Goal: Information Seeking & Learning: Learn about a topic

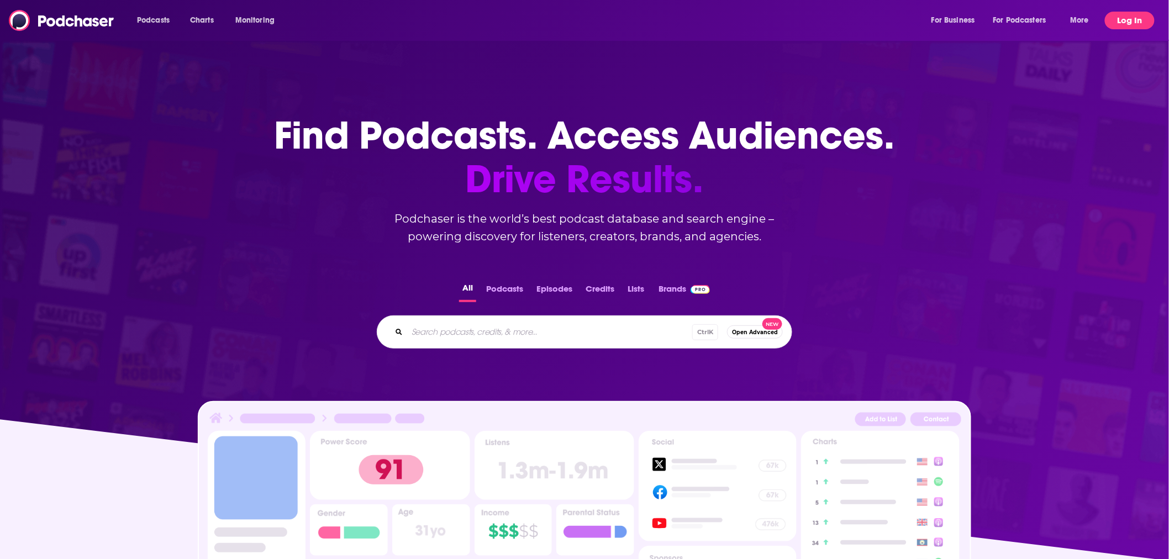
click at [555, 18] on button "Log In" at bounding box center [1130, 21] width 50 height 18
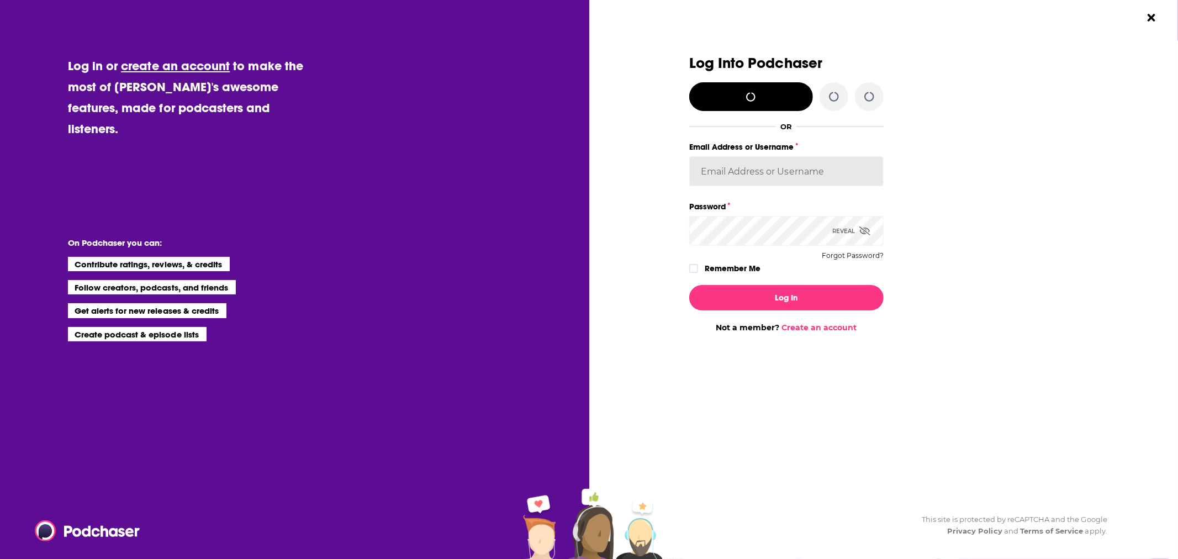
type input "[EMAIL_ADDRESS][DOMAIN_NAME]"
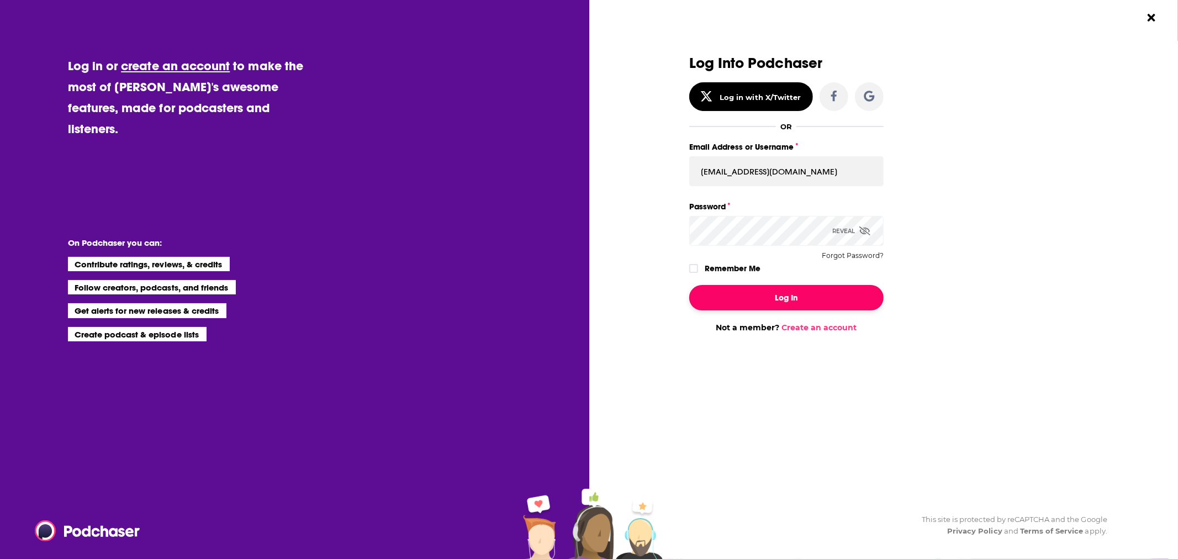
click at [555, 295] on button "Log In" at bounding box center [786, 297] width 194 height 25
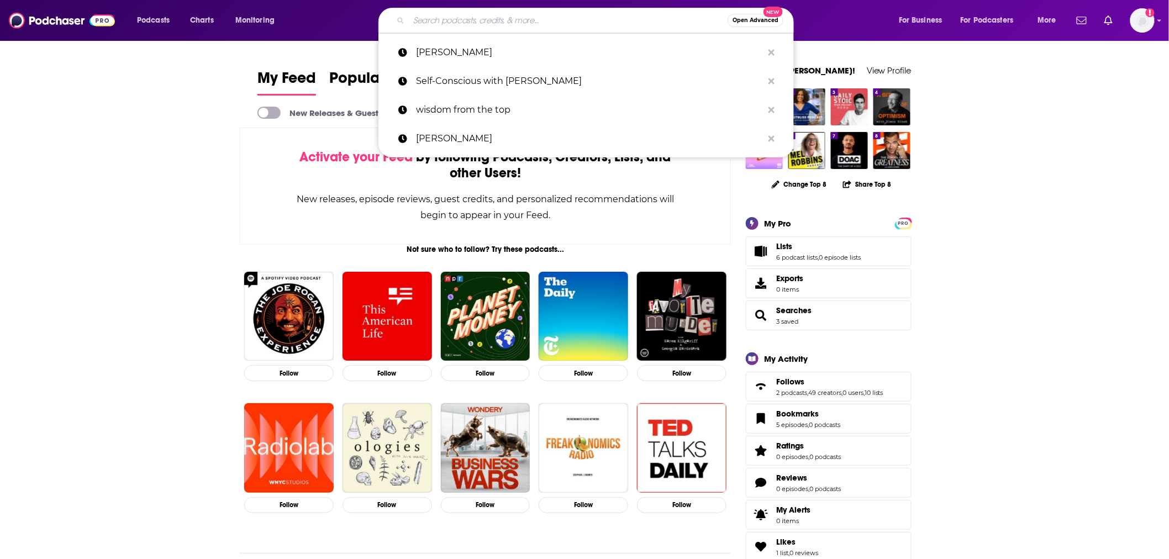
click at [521, 23] on input "Search podcasts, credits, & more..." at bounding box center [568, 21] width 319 height 18
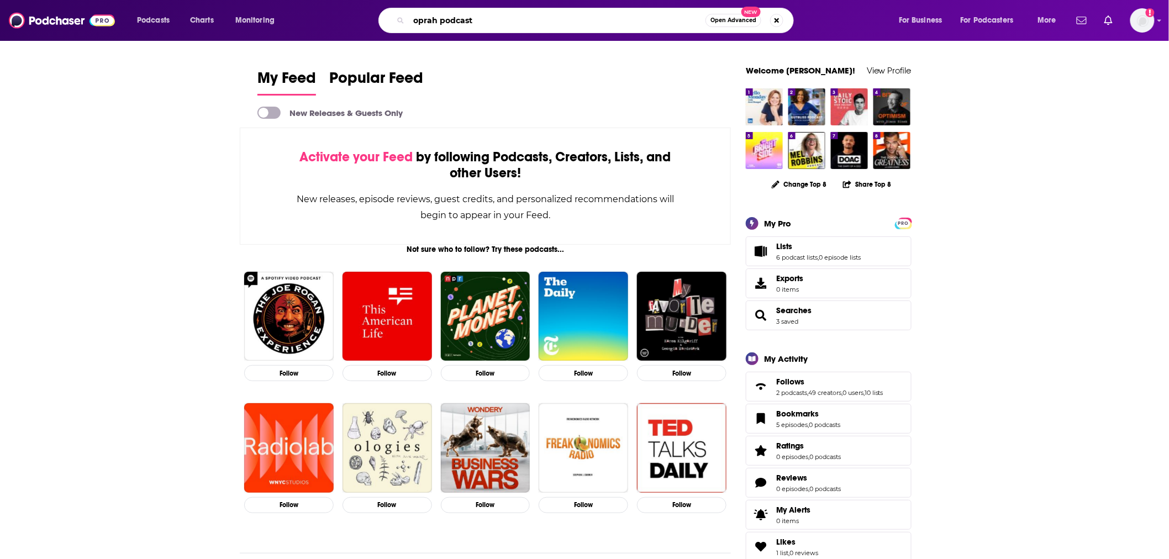
type input "oprah podcast"
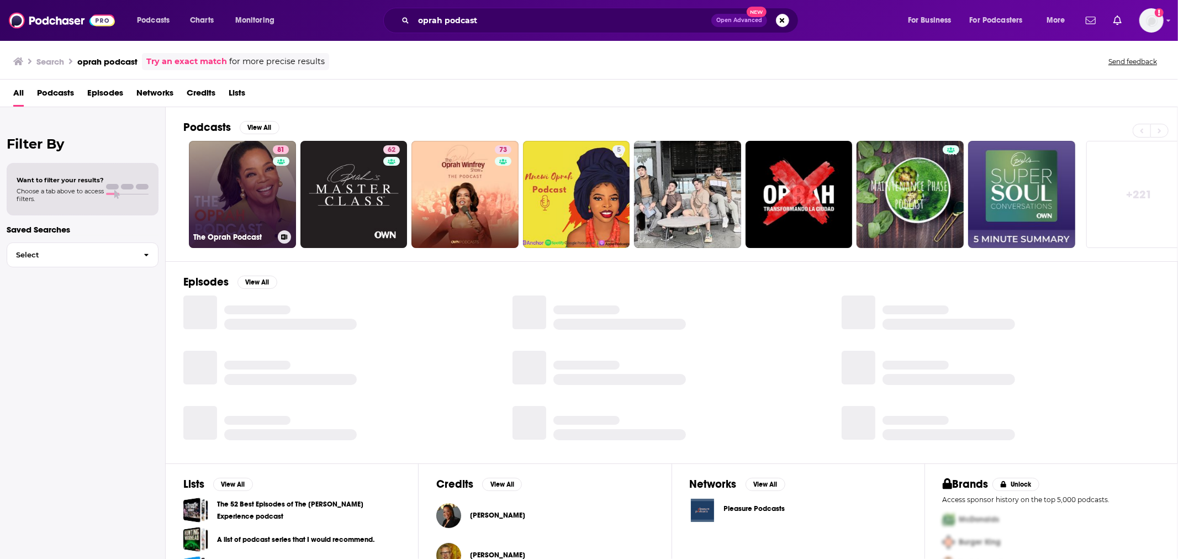
click at [253, 214] on link "81 The Oprah Podcast" at bounding box center [242, 194] width 107 height 107
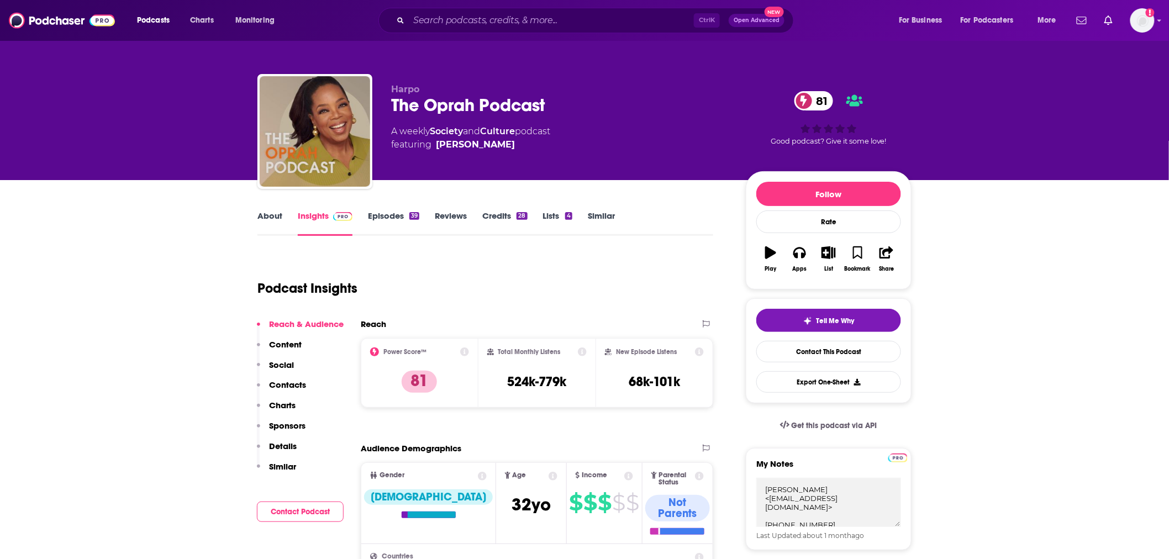
click at [281, 214] on link "About" at bounding box center [269, 222] width 25 height 25
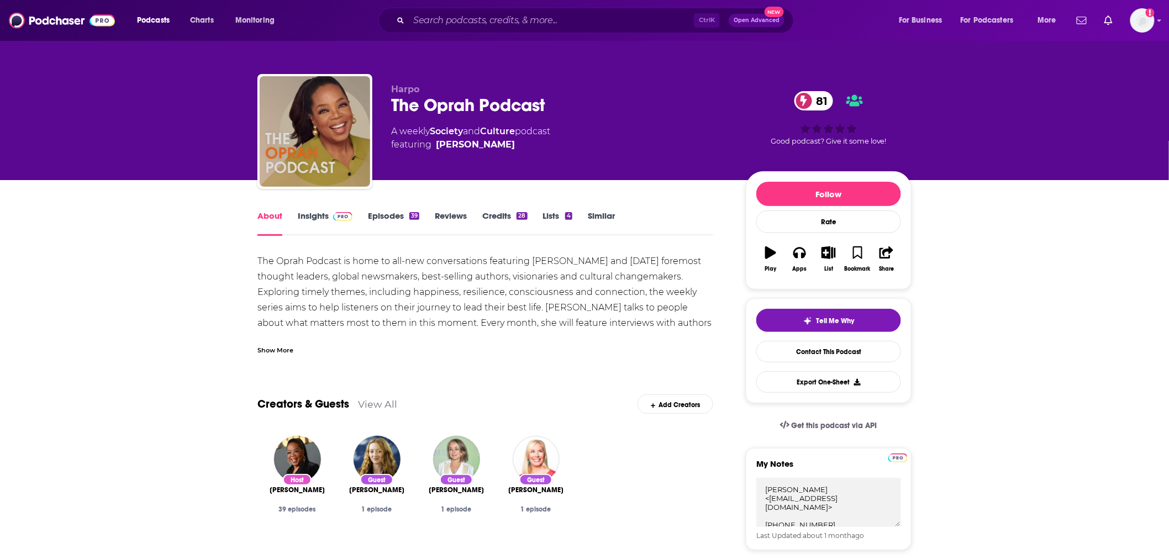
click at [270, 348] on div "Show More" at bounding box center [275, 349] width 36 height 10
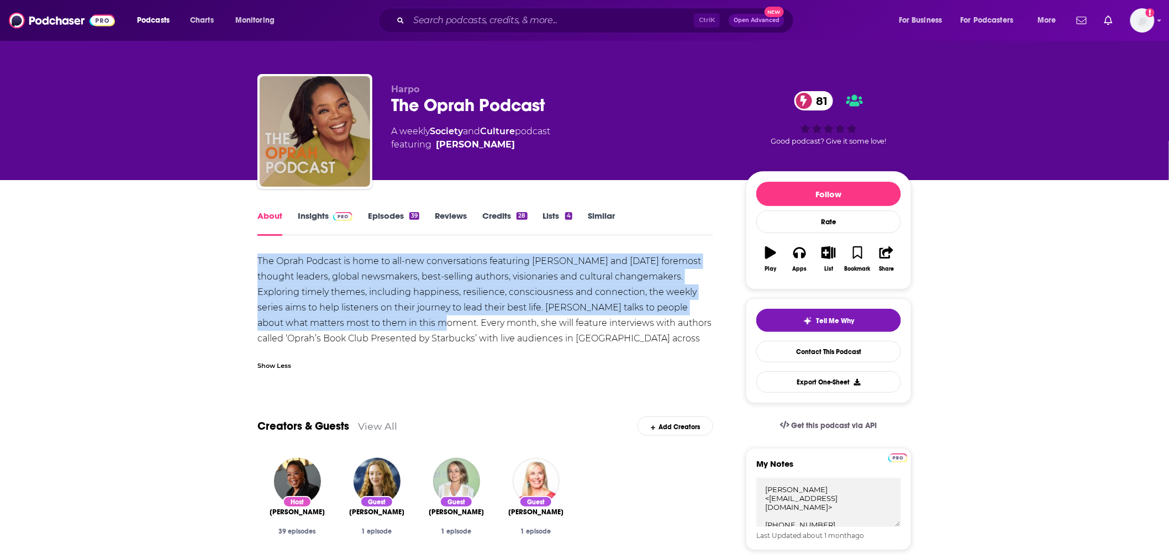
drag, startPoint x: 429, startPoint y: 321, endPoint x: 242, endPoint y: 266, distance: 195.1
copy div "The Oprah Podcast is home to all-new conversations featuring [PERSON_NAME] and …"
click at [50, 24] on img at bounding box center [62, 20] width 106 height 21
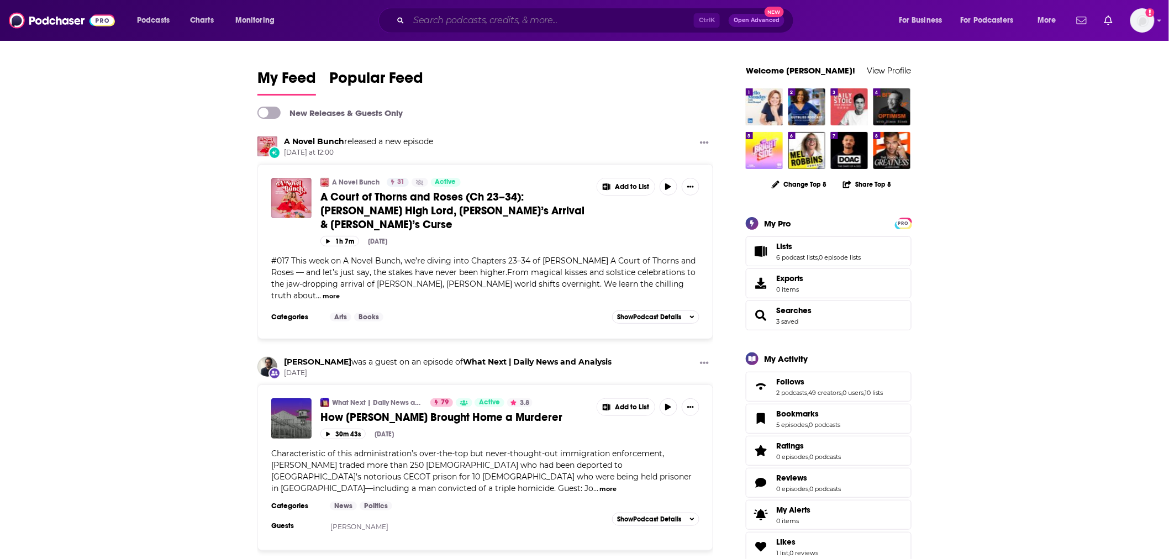
click at [492, 14] on input "Search podcasts, credits, & more..." at bounding box center [551, 21] width 285 height 18
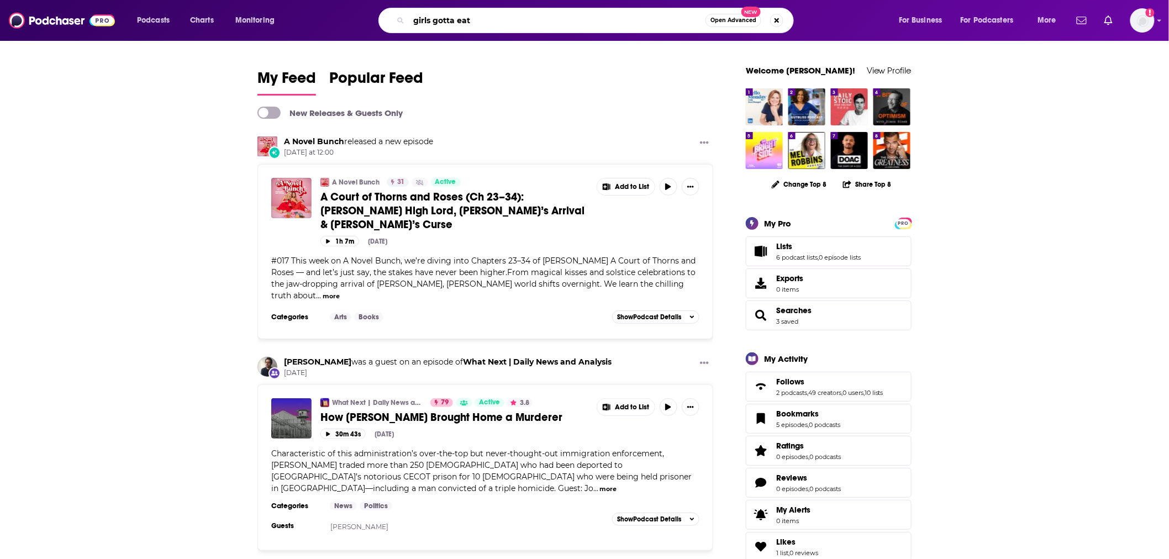
type input "girls gotta eat"
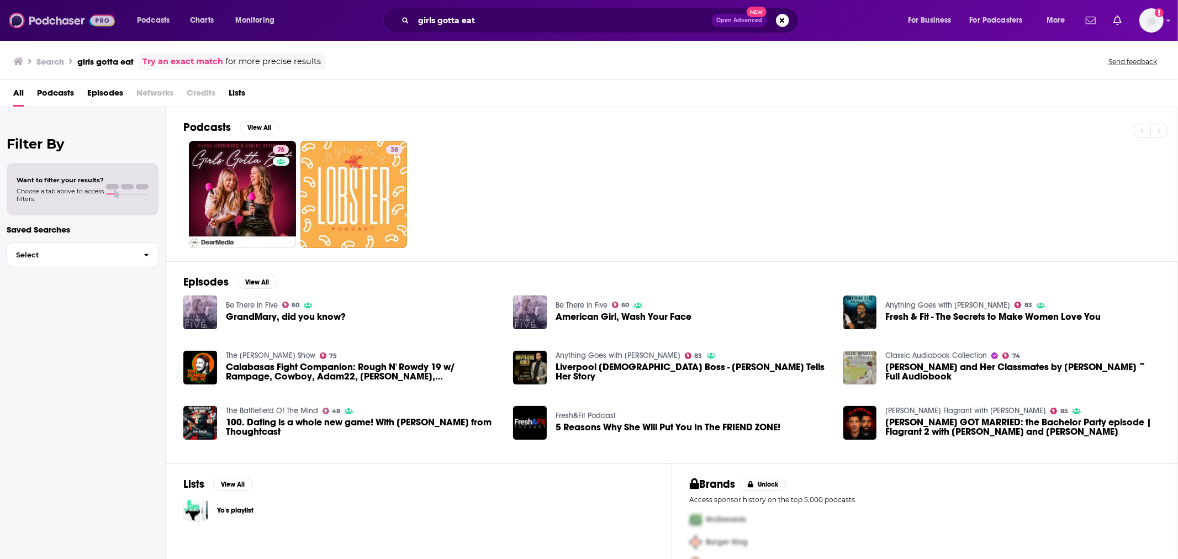
drag, startPoint x: 18, startPoint y: 22, endPoint x: 509, endPoint y: 2, distance: 490.9
click at [18, 21] on img at bounding box center [62, 20] width 106 height 21
